Goal: Information Seeking & Learning: Learn about a topic

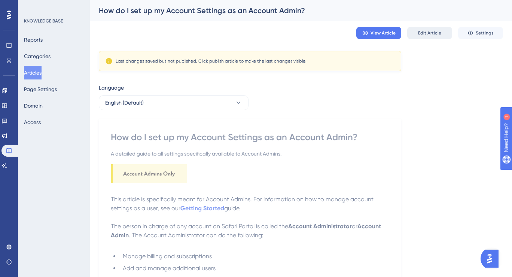
click at [413, 35] on button "Edit Article" at bounding box center [429, 33] width 45 height 12
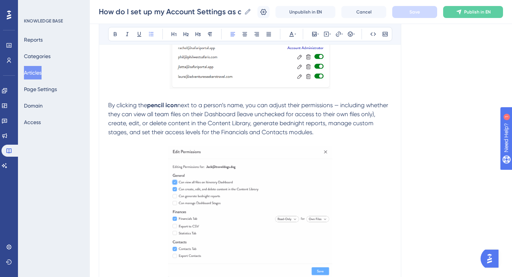
scroll to position [1287, 0]
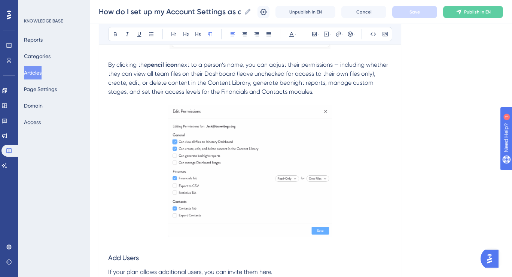
click at [217, 96] on p "By clicking the pencil icon next to a person’s name, you can adjust their permi…" at bounding box center [250, 78] width 284 height 36
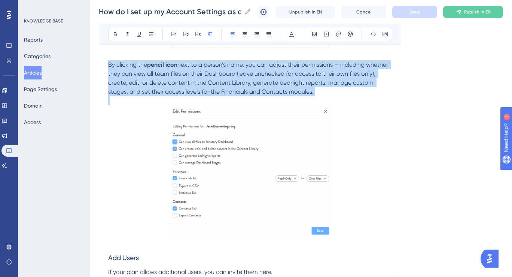
click at [217, 96] on p "By clicking the pencil icon next to a person’s name, you can adjust their permi…" at bounding box center [250, 78] width 284 height 36
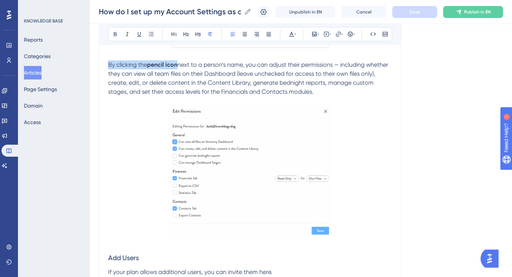
click at [233, 93] on span "next to a person’s name, you can adjust their permissions — including whether t…" at bounding box center [248, 78] width 281 height 34
click at [259, 87] on span "next to a person’s name, you can adjust their permissions — including whether t…" at bounding box center [248, 78] width 281 height 34
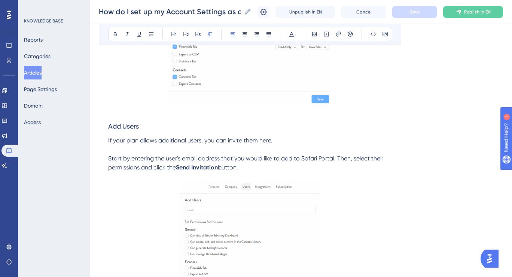
scroll to position [1111, 0]
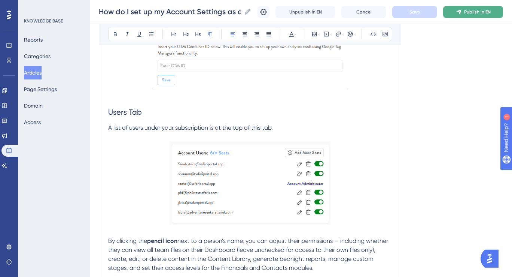
click at [481, 14] on span "Publish in EN" at bounding box center [477, 12] width 27 height 6
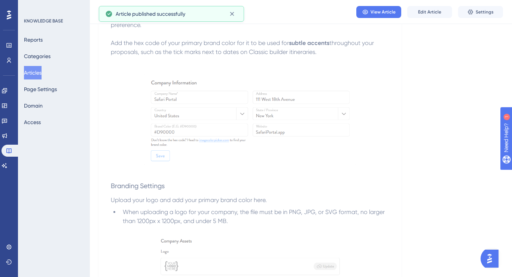
scroll to position [0, 0]
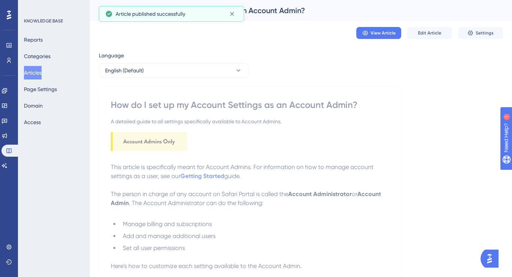
click at [37, 74] on button "Articles" at bounding box center [33, 72] width 18 height 13
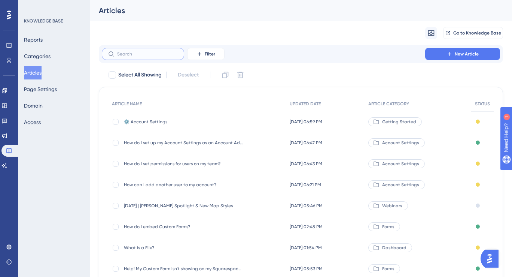
click at [159, 52] on input "text" at bounding box center [147, 53] width 61 height 5
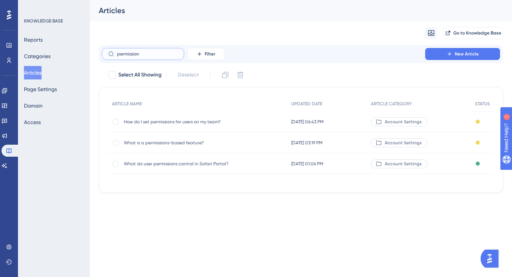
type input "permission"
click at [183, 121] on span "How do I set permissions for users on my team?" at bounding box center [184, 122] width 120 height 6
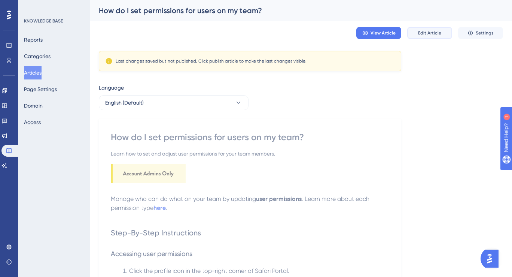
click at [427, 29] on button "Edit Article" at bounding box center [429, 33] width 45 height 12
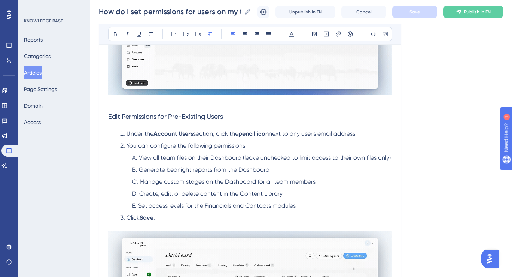
scroll to position [339, 0]
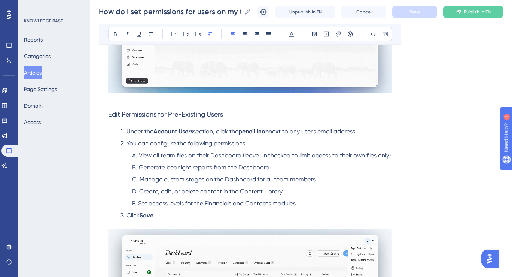
click at [303, 205] on li "Set access levels for the Financials and Contacts modules" at bounding box center [260, 203] width 263 height 9
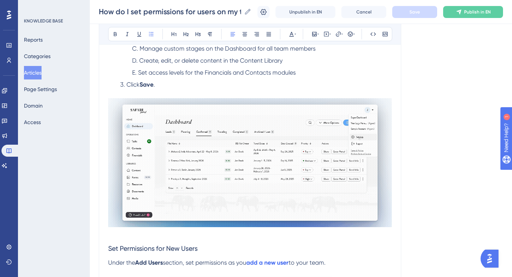
scroll to position [472, 0]
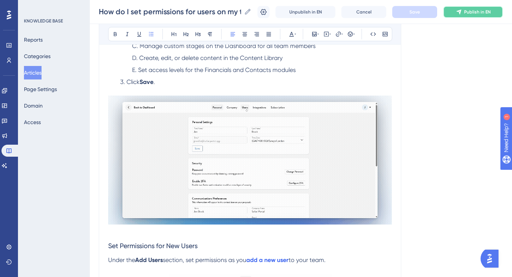
click at [464, 6] on button "Publish in EN" at bounding box center [473, 12] width 60 height 12
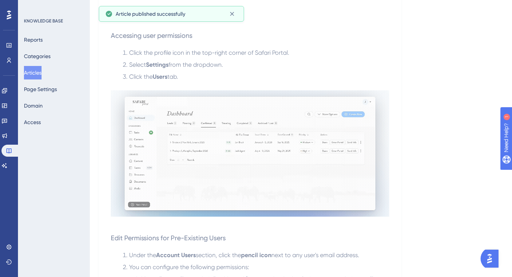
scroll to position [0, 0]
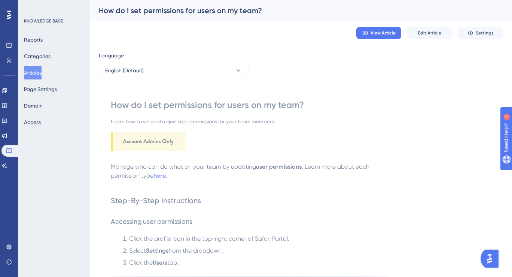
click at [41, 70] on button "Articles" at bounding box center [33, 72] width 18 height 13
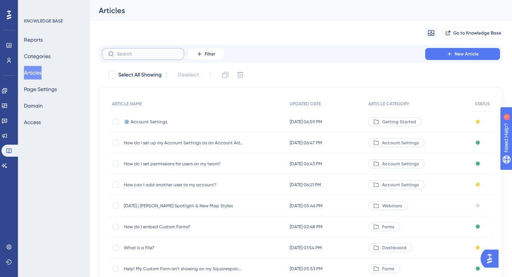
click at [140, 53] on input "text" at bounding box center [147, 53] width 61 height 5
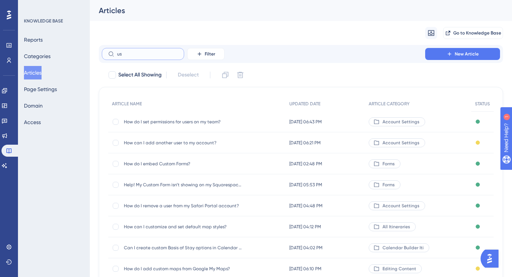
type input "u"
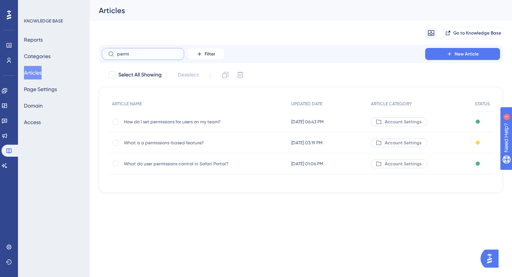
type input "permi"
click at [180, 162] on span "What do user permissions control in Safari Portal?" at bounding box center [184, 164] width 120 height 6
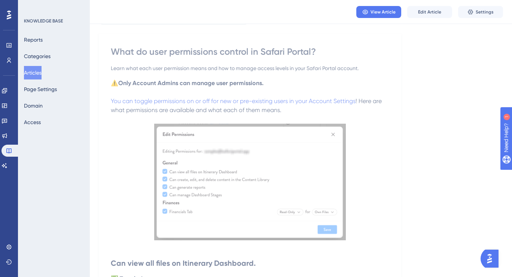
scroll to position [51, 0]
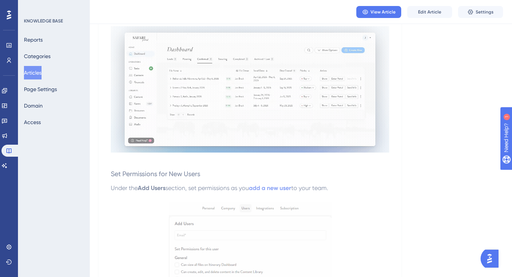
scroll to position [663, 0]
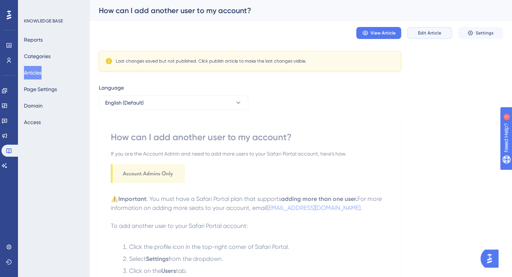
click at [425, 33] on span "Edit Article" at bounding box center [429, 33] width 23 height 6
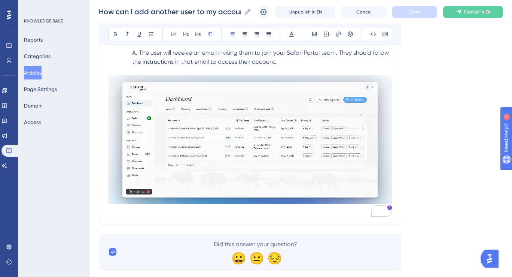
scroll to position [273, 0]
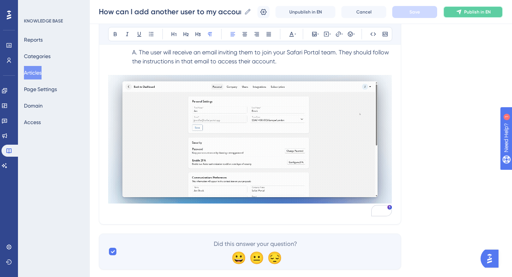
click at [473, 14] on span "Publish in EN" at bounding box center [477, 12] width 27 height 6
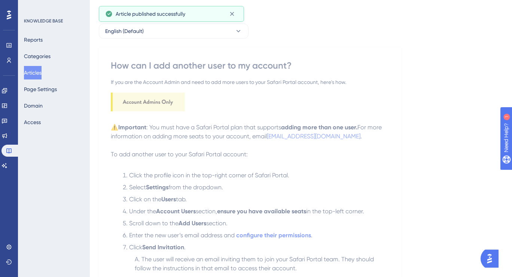
scroll to position [0, 0]
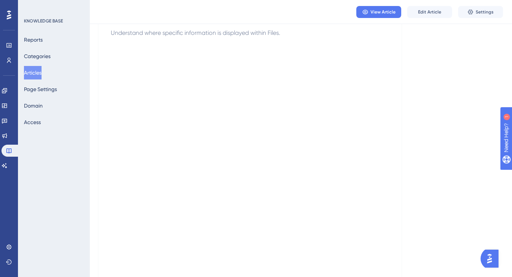
scroll to position [241, 0]
